Goal: Transaction & Acquisition: Purchase product/service

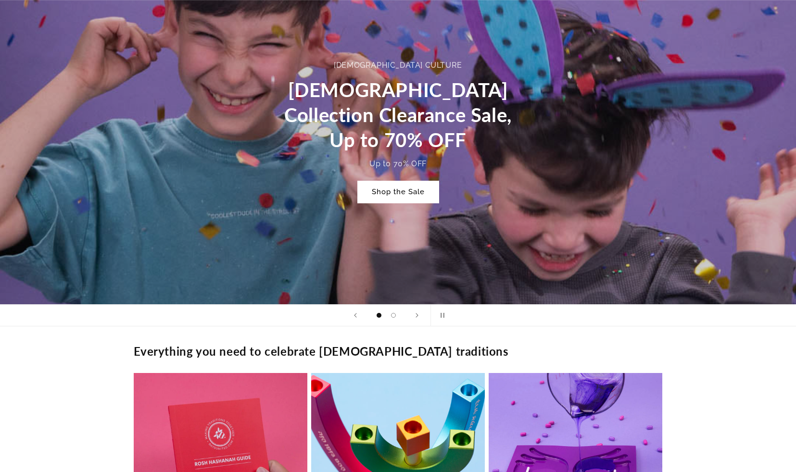
scroll to position [478, 0]
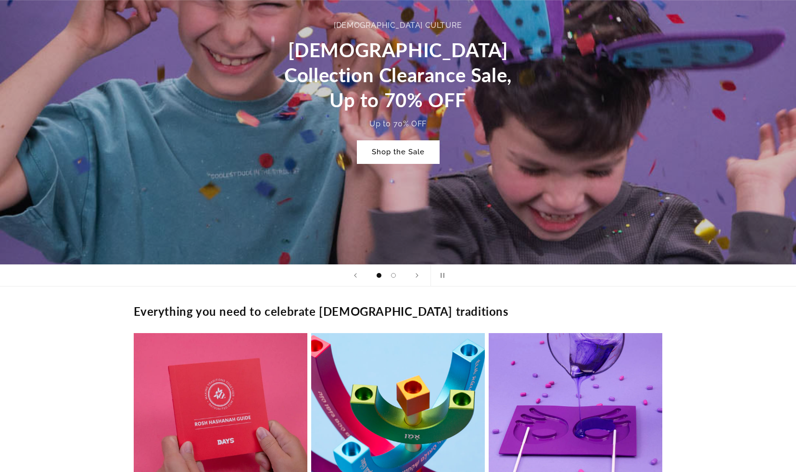
click at [385, 155] on link "Shop the Sale" at bounding box center [398, 152] width 82 height 23
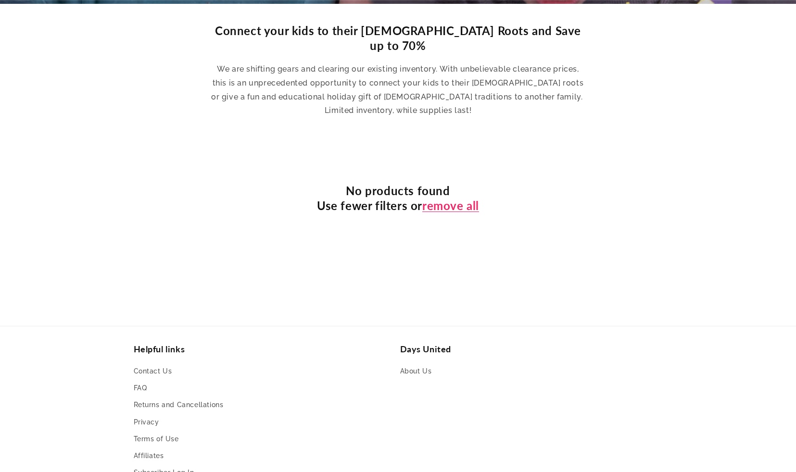
scroll to position [327, 0]
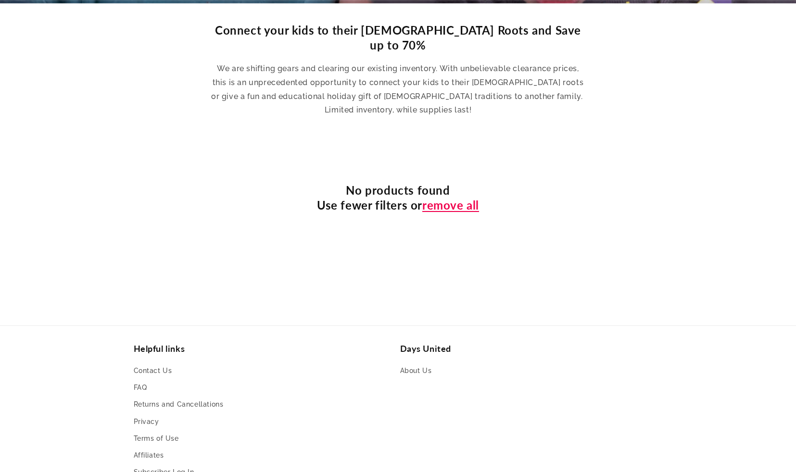
click at [453, 198] on link "remove all" at bounding box center [450, 205] width 57 height 15
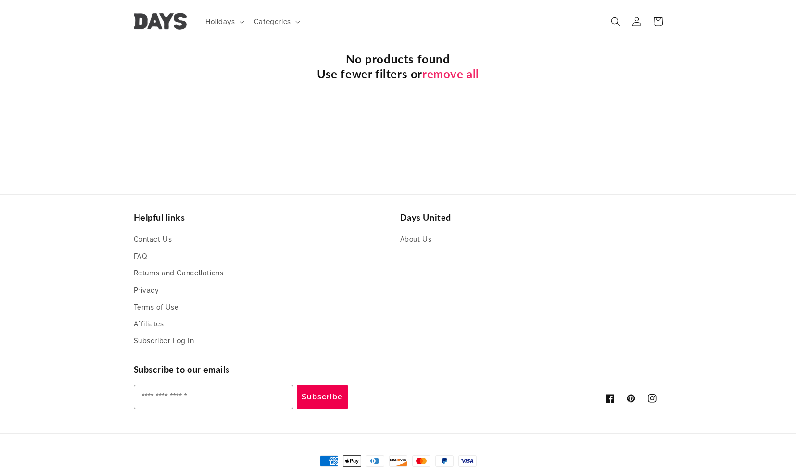
scroll to position [457, 0]
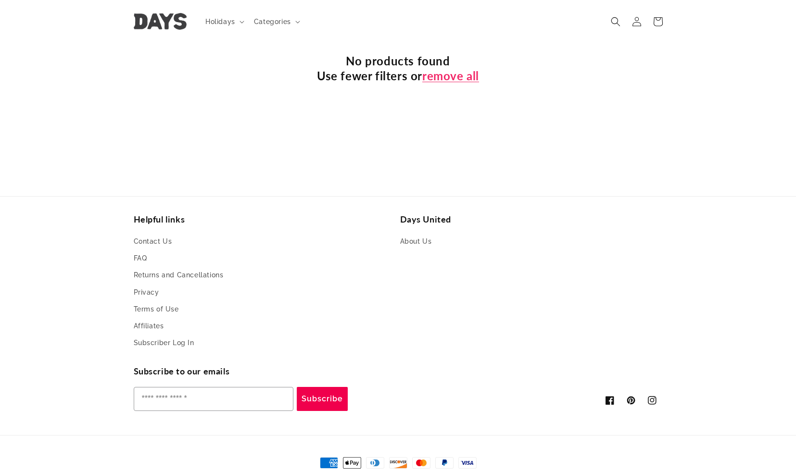
click at [156, 18] on img at bounding box center [160, 21] width 53 height 17
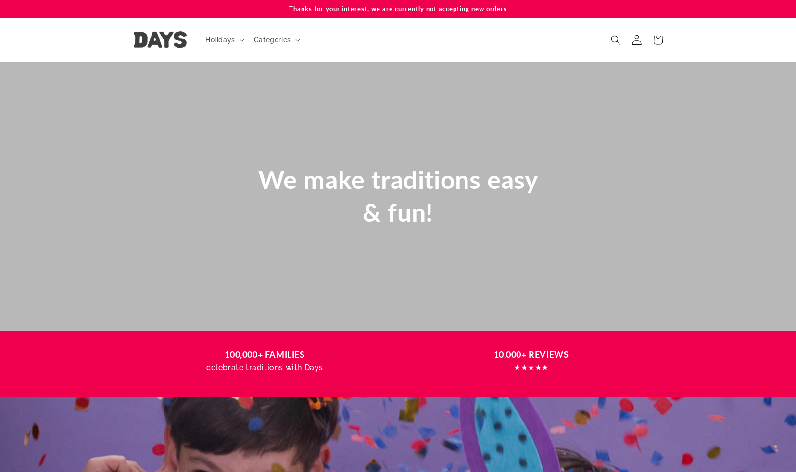
click at [637, 37] on icon at bounding box center [636, 40] width 10 height 10
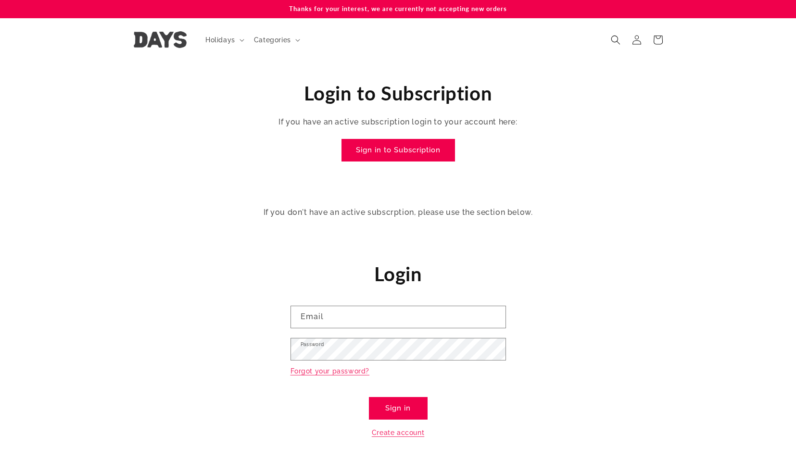
scroll to position [314, 0]
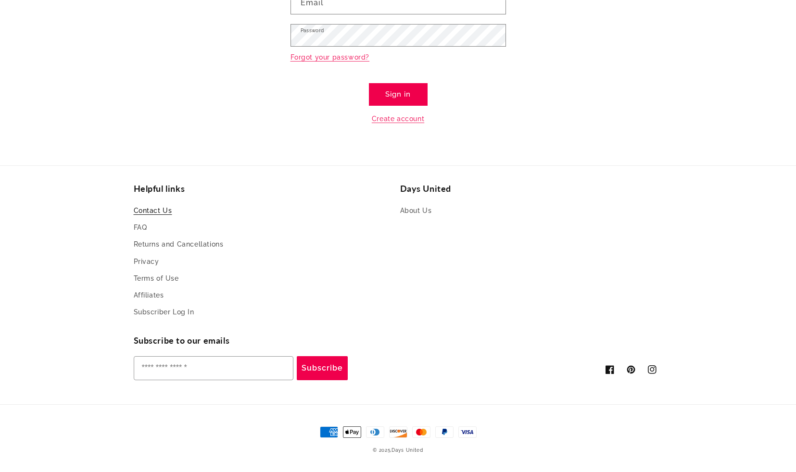
click at [162, 212] on link "Contact Us" at bounding box center [153, 212] width 38 height 14
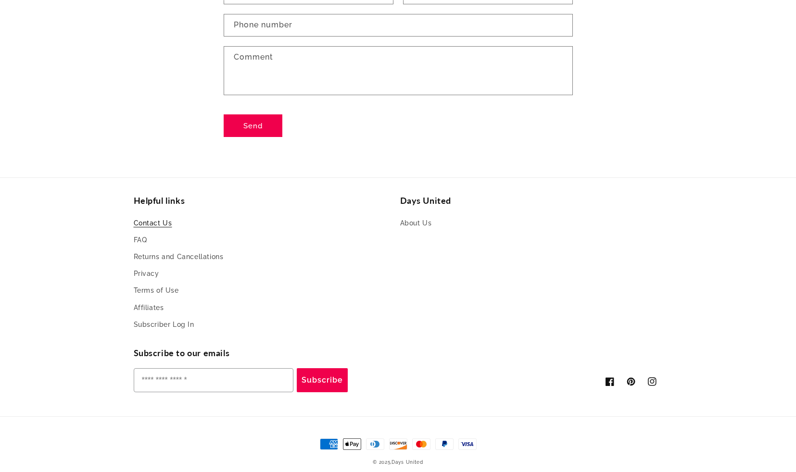
scroll to position [196, 0]
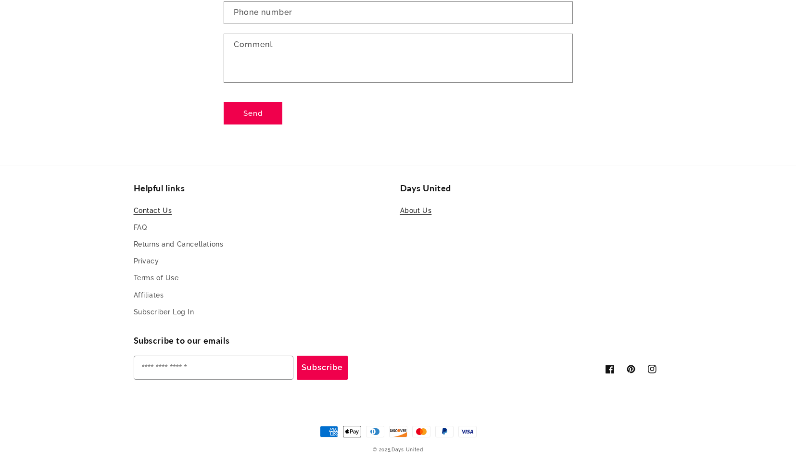
click at [423, 210] on link "About Us" at bounding box center [416, 212] width 32 height 14
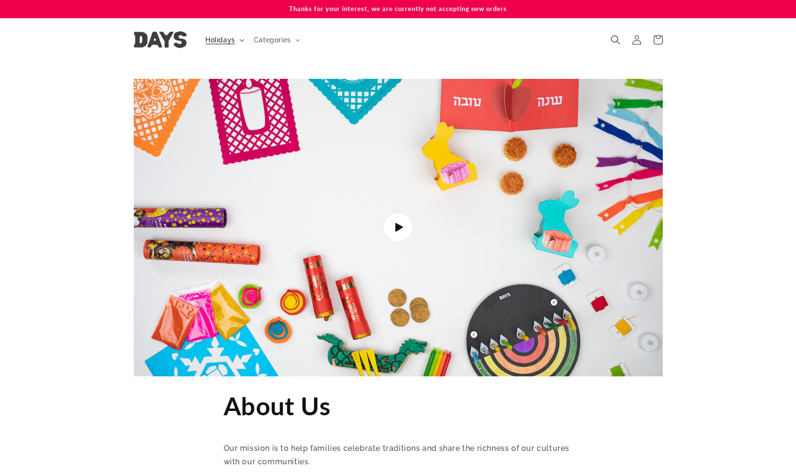
click at [236, 42] on summary "Holidays" at bounding box center [224, 40] width 49 height 20
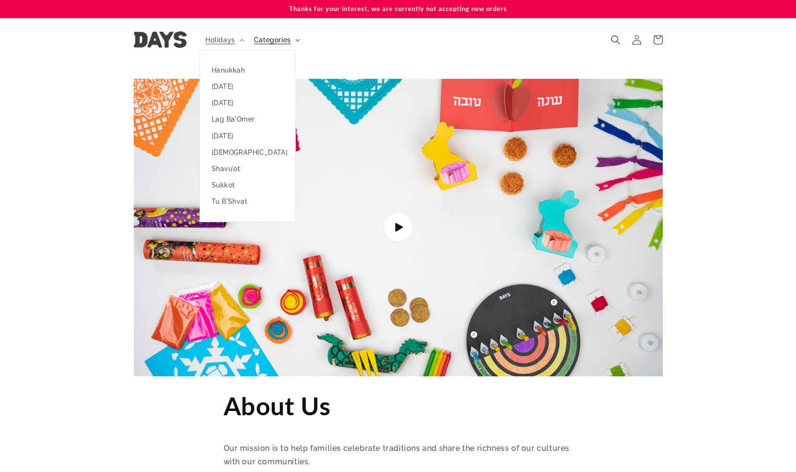
click at [265, 39] on span "Categories" at bounding box center [272, 40] width 37 height 9
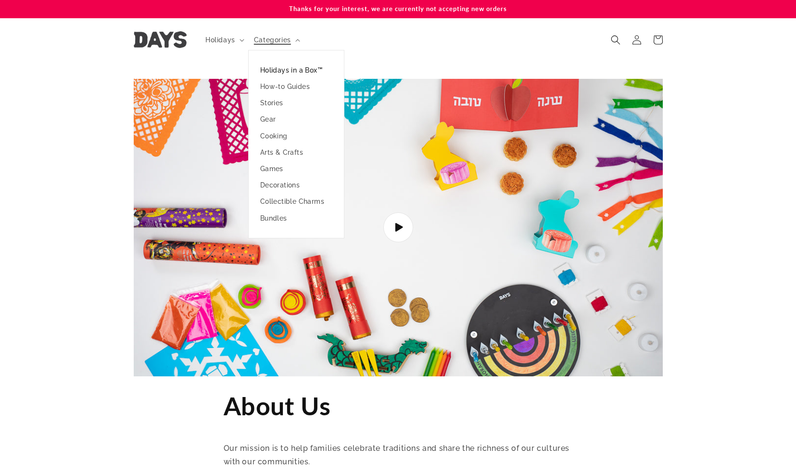
click at [272, 68] on link "Holidays in a Box™" at bounding box center [296, 70] width 95 height 16
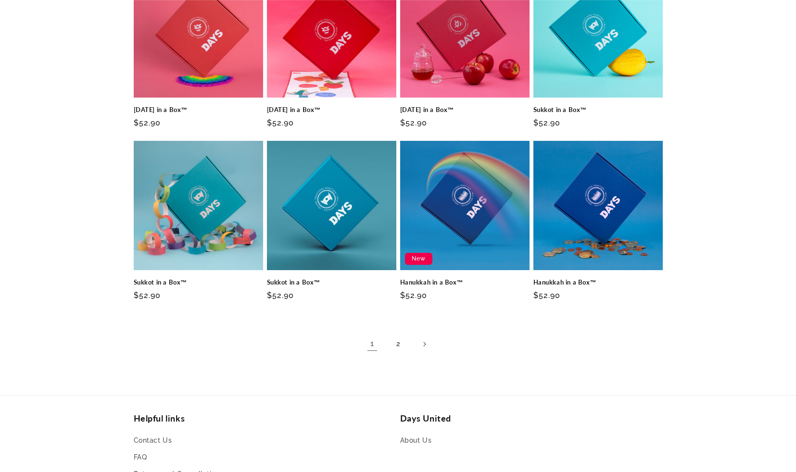
scroll to position [586, 0]
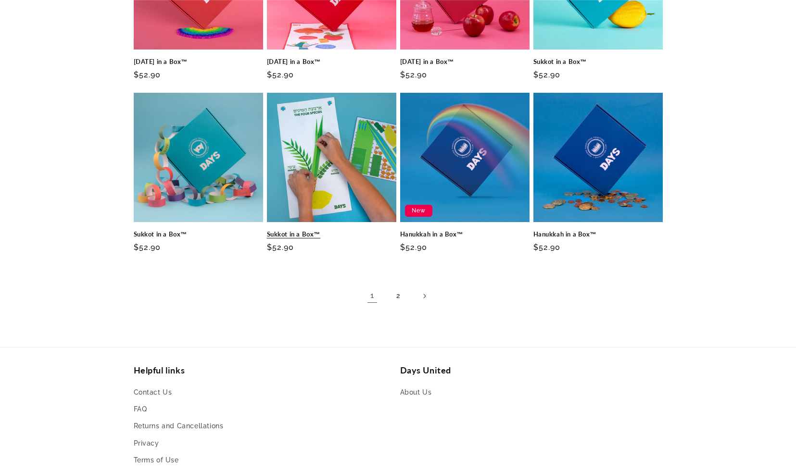
click at [326, 230] on link "Sukkot in a Box™" at bounding box center [331, 234] width 129 height 8
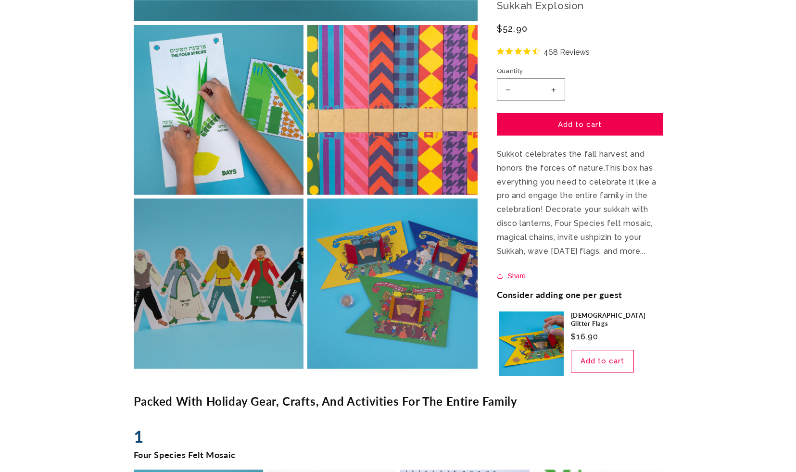
scroll to position [475, 0]
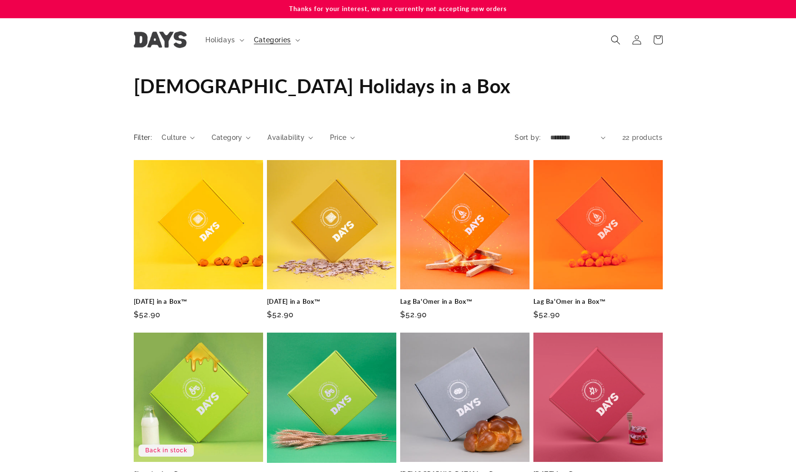
scroll to position [586, 0]
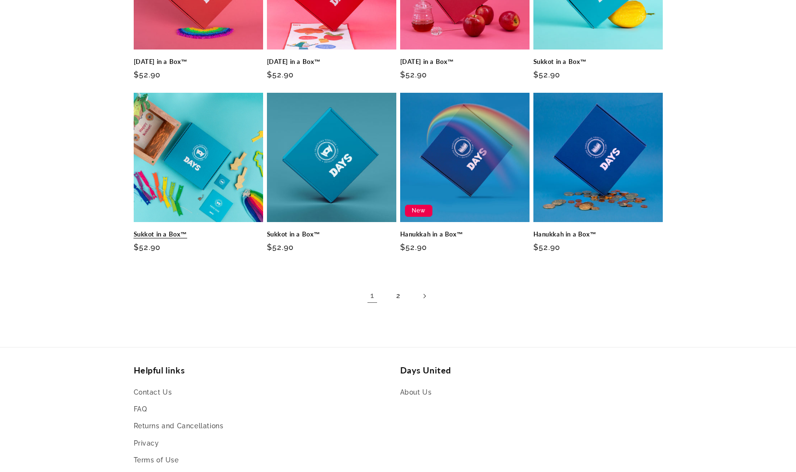
click at [183, 230] on link "Sukkot in a Box™" at bounding box center [198, 234] width 129 height 8
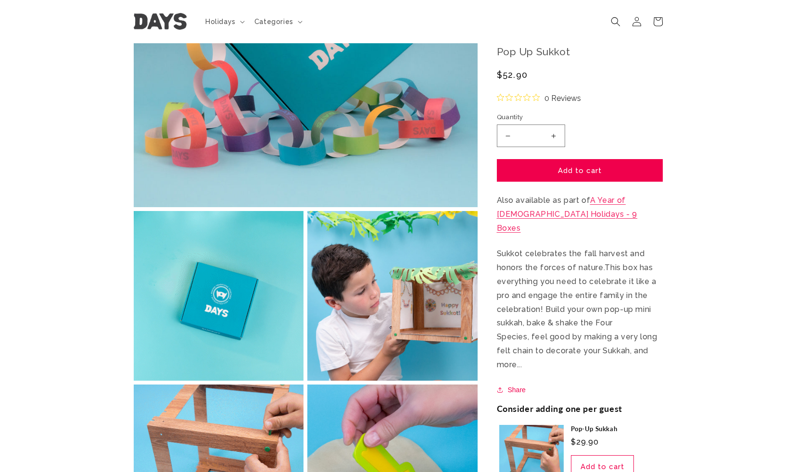
scroll to position [191, 0]
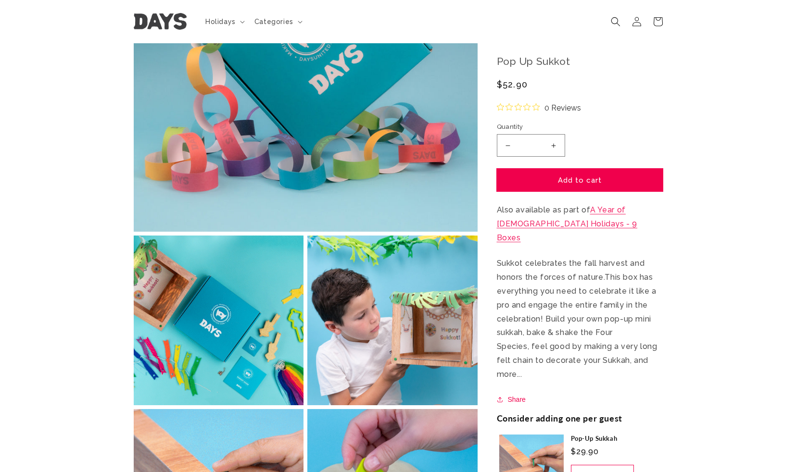
click at [638, 179] on button "Add to cart" at bounding box center [580, 180] width 166 height 23
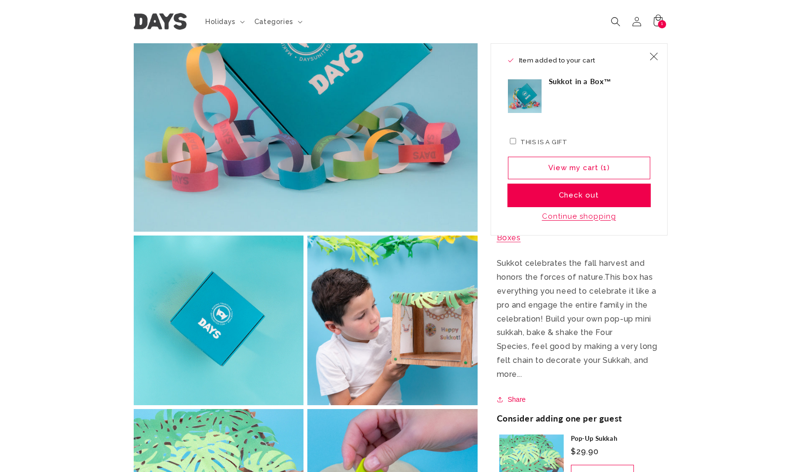
click at [628, 192] on button "Check out" at bounding box center [579, 195] width 142 height 23
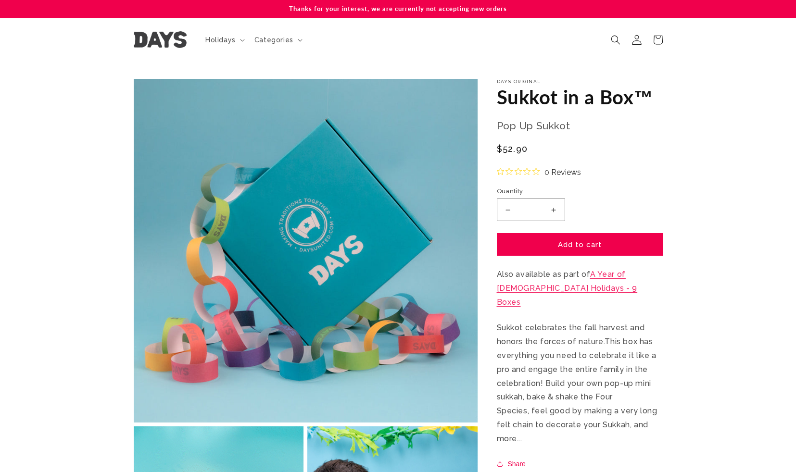
click at [635, 43] on icon at bounding box center [636, 40] width 10 height 10
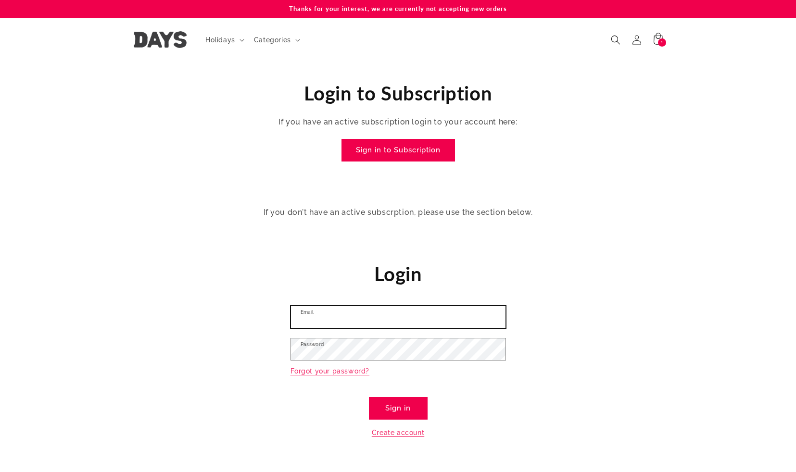
click at [367, 313] on input "Email" at bounding box center [398, 317] width 214 height 22
click at [413, 318] on input "**********" at bounding box center [398, 317] width 214 height 22
type input "**********"
click at [415, 410] on button "Sign in" at bounding box center [398, 408] width 59 height 23
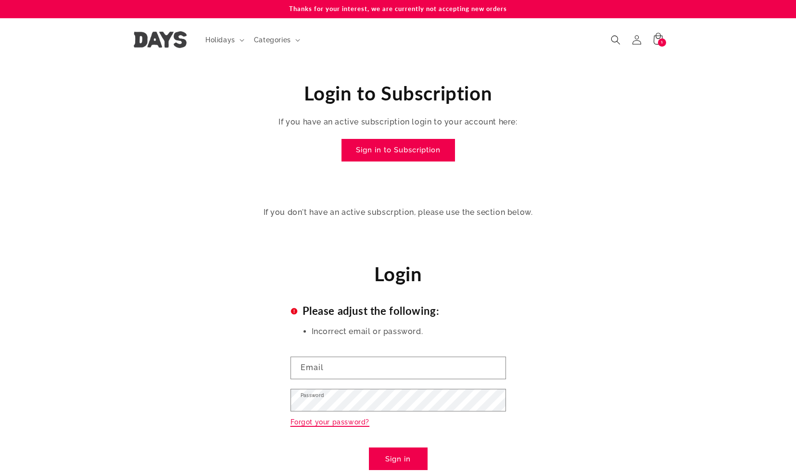
click at [342, 423] on link "Forgot your password?" at bounding box center [329, 422] width 79 height 12
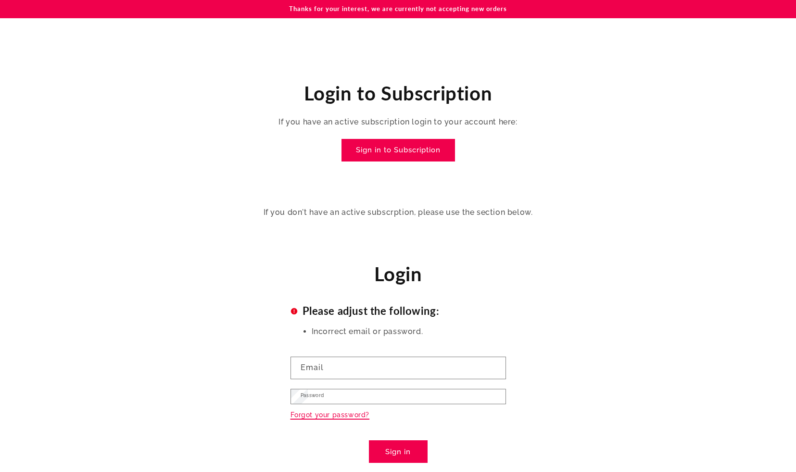
scroll to position [165, 0]
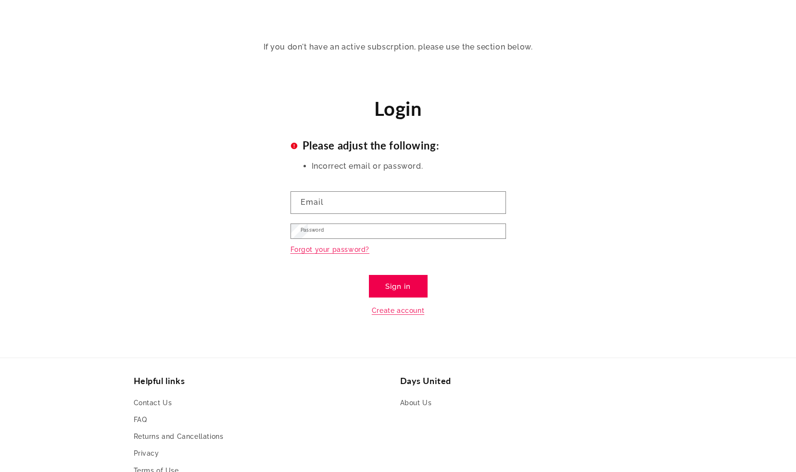
click at [0, 0] on input "Email" at bounding box center [0, 0] width 0 height 0
type input "**********"
click at [0, 0] on button "Submit" at bounding box center [0, 0] width 0 height 0
